Goal: Task Accomplishment & Management: Manage account settings

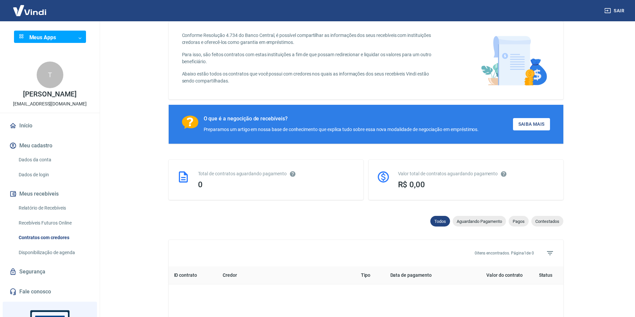
scroll to position [67, 0]
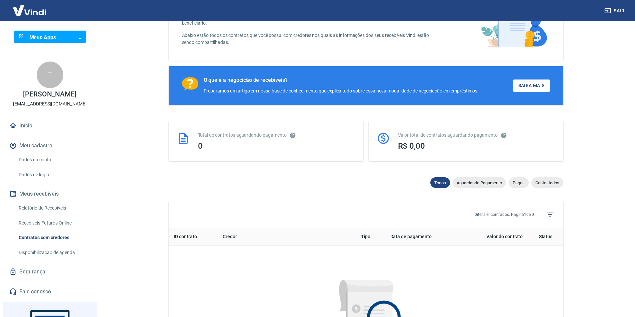
click at [45, 158] on link "Dados da conta" at bounding box center [54, 160] width 76 height 14
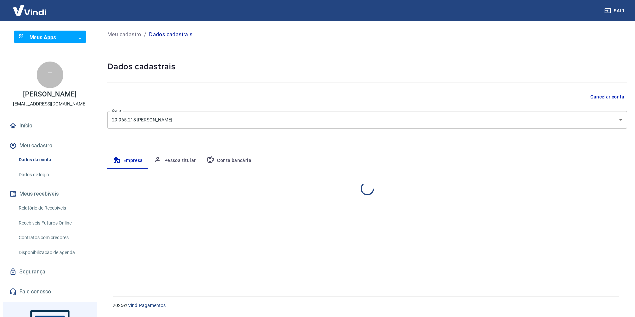
select select "MG"
select select "business"
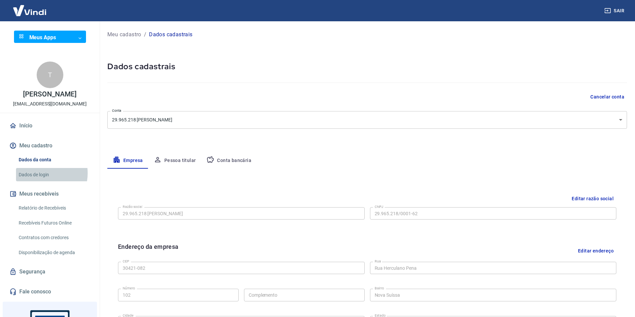
click at [39, 174] on link "Dados de login" at bounding box center [54, 175] width 76 height 14
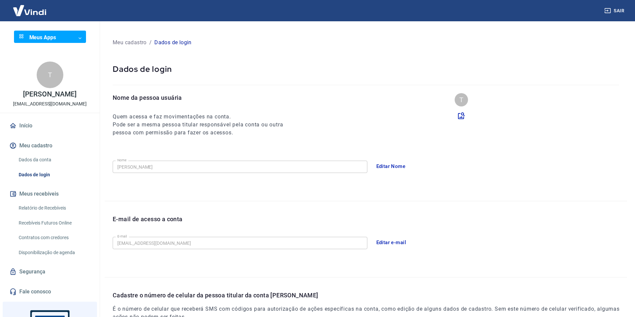
click at [44, 208] on link "Relatório de Recebíveis" at bounding box center [54, 209] width 76 height 14
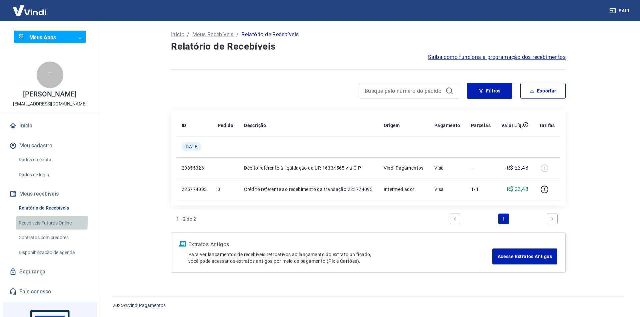
click at [41, 222] on link "Recebíveis Futuros Online" at bounding box center [54, 224] width 76 height 14
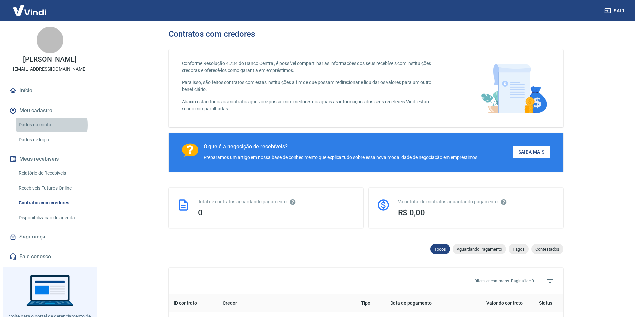
click at [36, 125] on link "Dados da conta" at bounding box center [54, 125] width 76 height 14
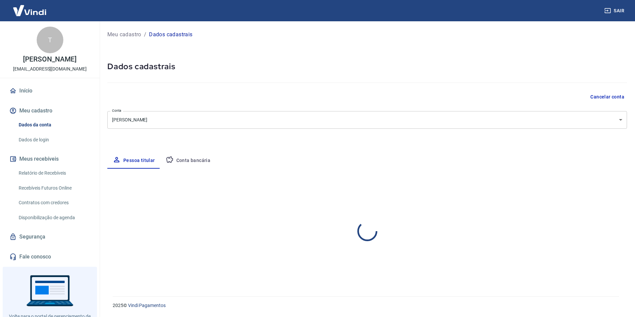
select select "MG"
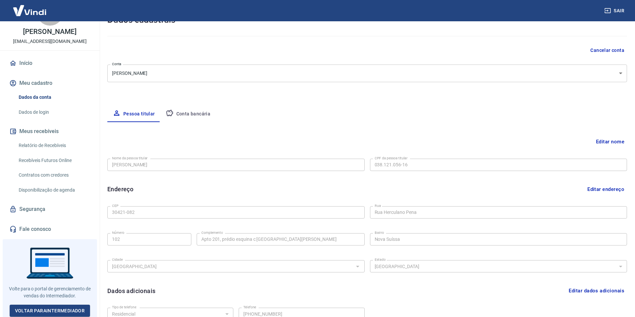
scroll to position [109, 0]
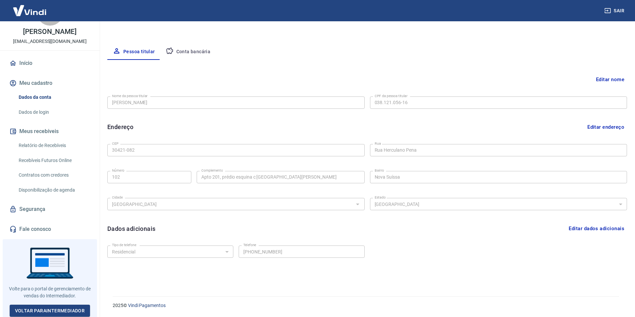
click at [39, 112] on link "Dados de login" at bounding box center [54, 113] width 76 height 14
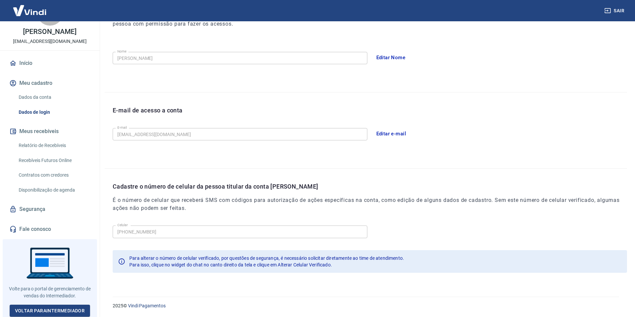
scroll to position [109, 0]
click at [42, 141] on link "Relatório de Recebíveis" at bounding box center [54, 146] width 76 height 14
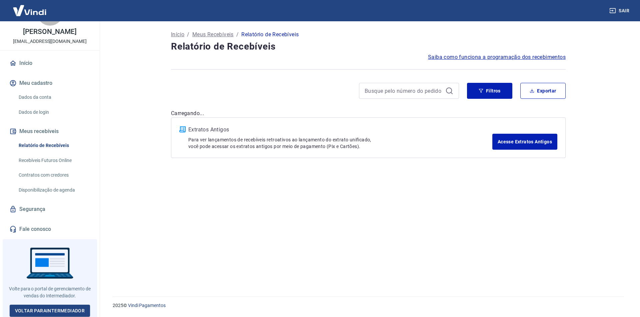
click at [46, 157] on link "Recebíveis Futuros Online" at bounding box center [54, 161] width 76 height 14
